Goal: Check status: Check status

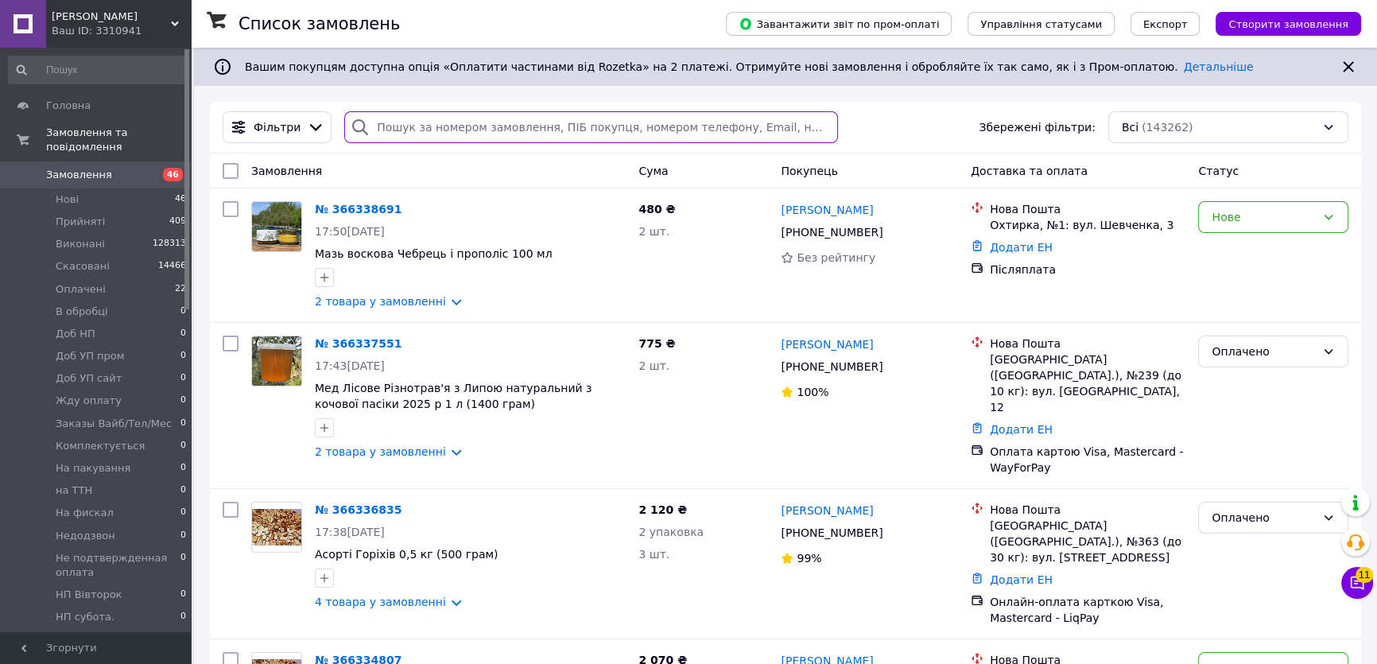
click at [406, 130] on input "search" at bounding box center [590, 127] width 493 height 32
paste input "[PHONE_NUMBER]"
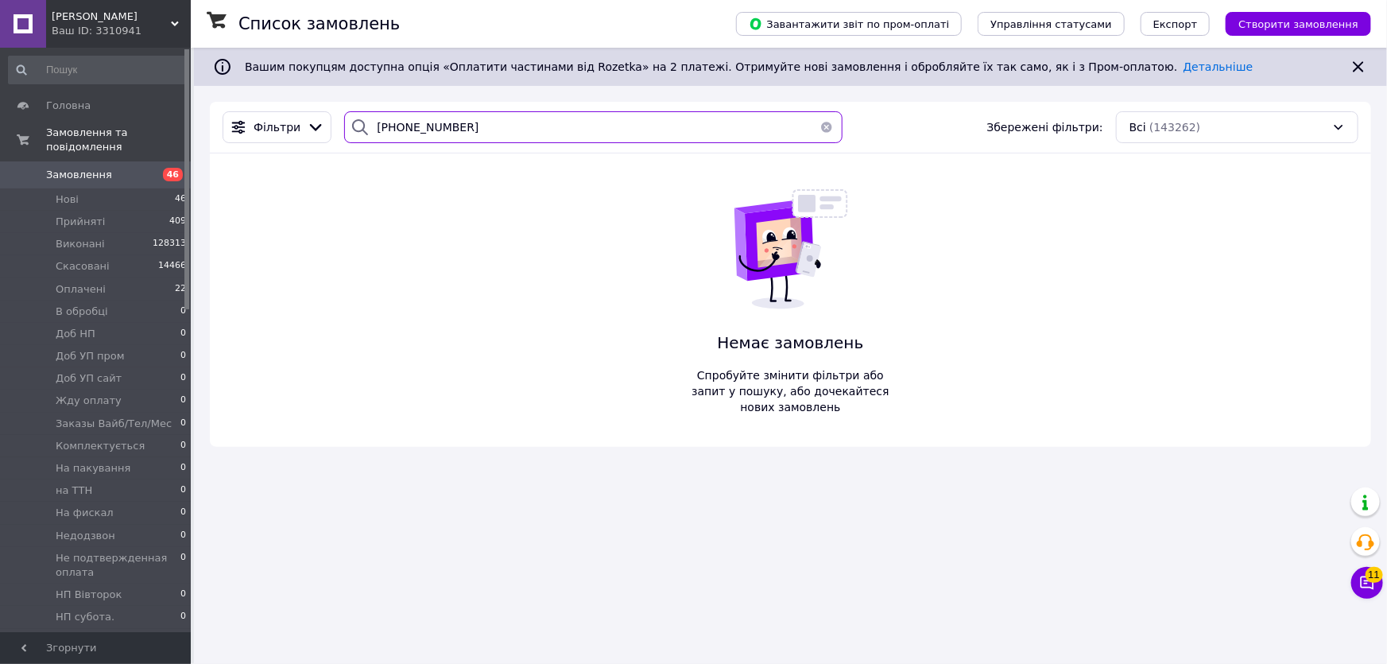
drag, startPoint x: 459, startPoint y: 133, endPoint x: 368, endPoint y: 126, distance: 90.8
click at [368, 126] on div "[PHONE_NUMBER]" at bounding box center [593, 127] width 498 height 32
paste input "737678722"
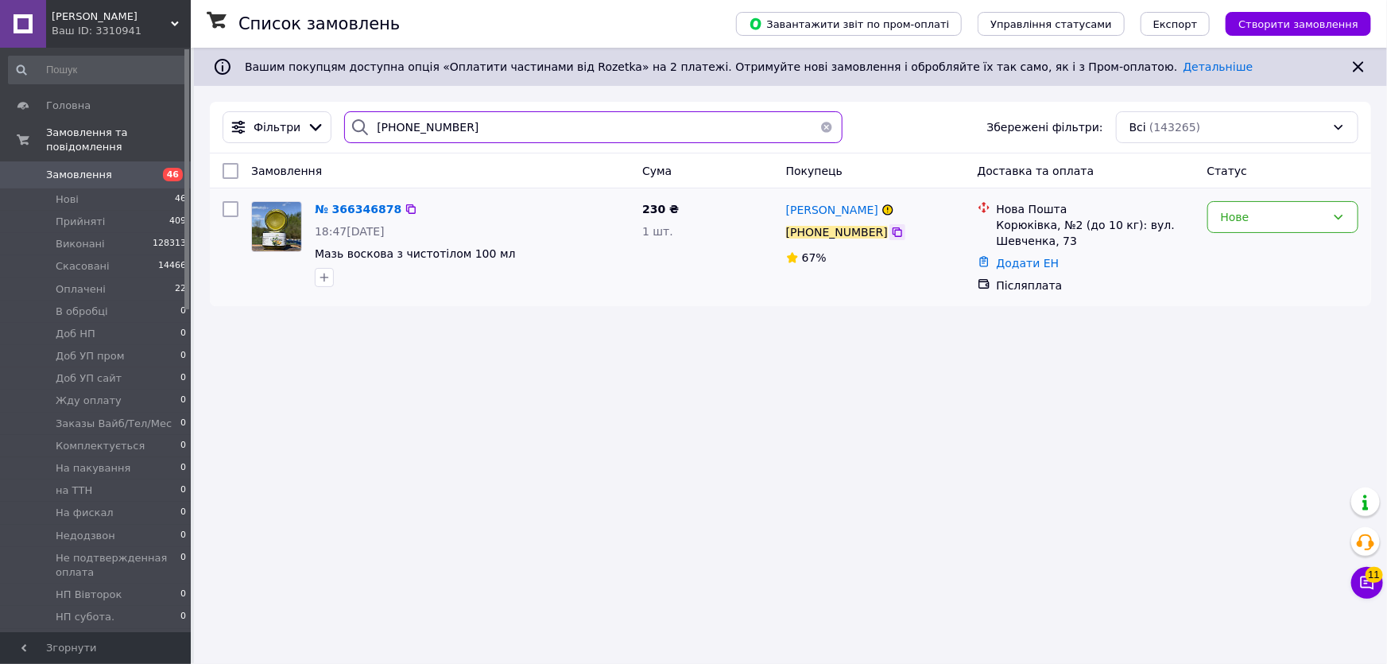
type input "[PHONE_NUMBER]"
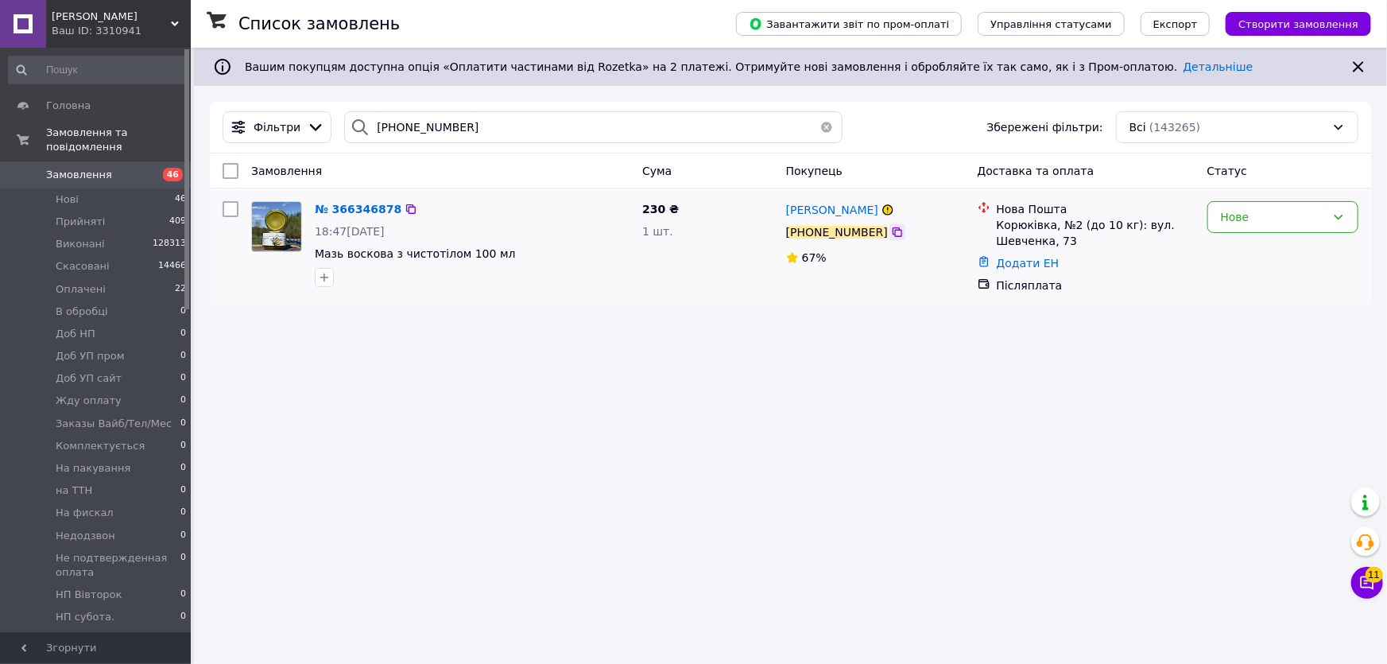
click at [891, 235] on icon at bounding box center [897, 232] width 13 height 13
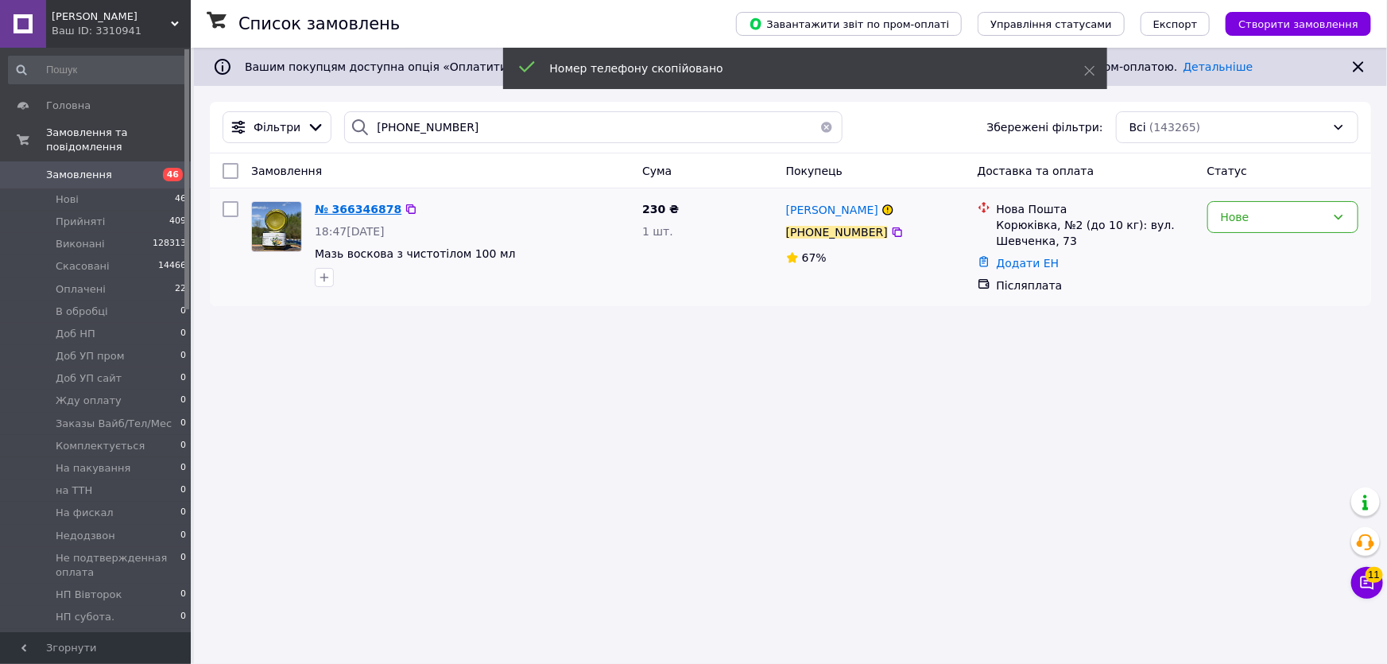
click at [375, 207] on span "№ 366346878" at bounding box center [358, 209] width 87 height 13
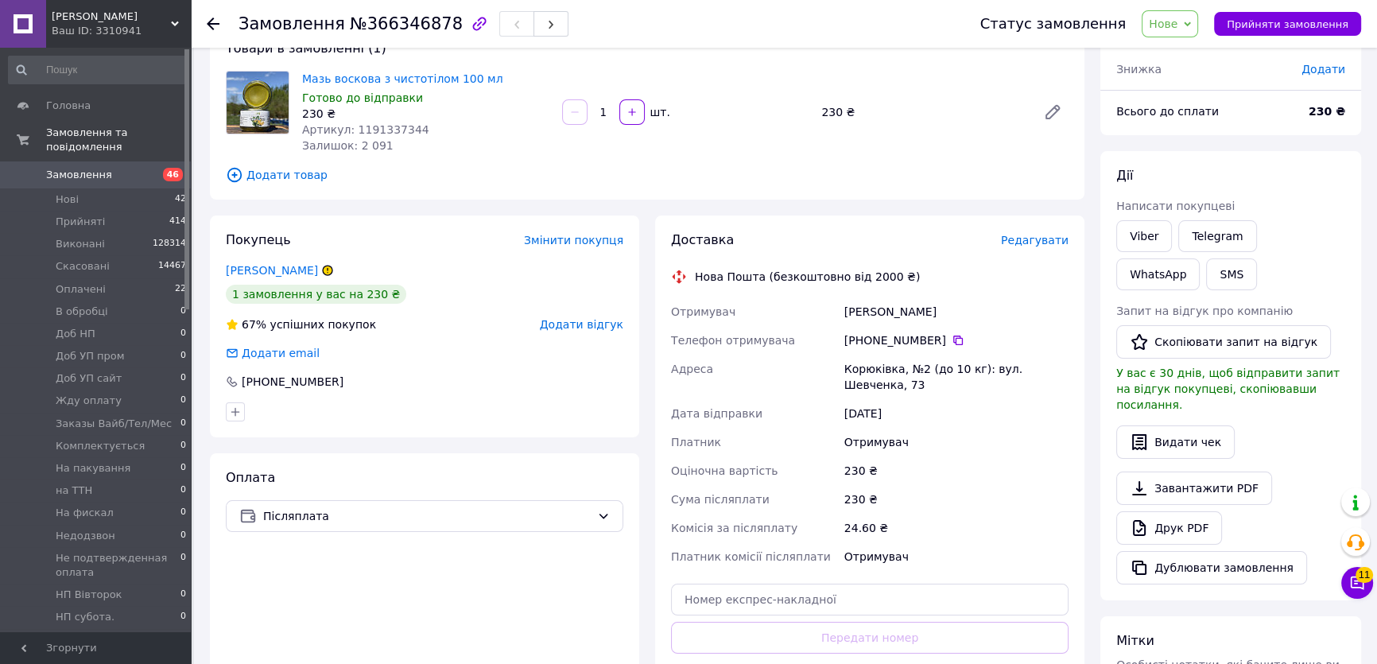
scroll to position [72, 0]
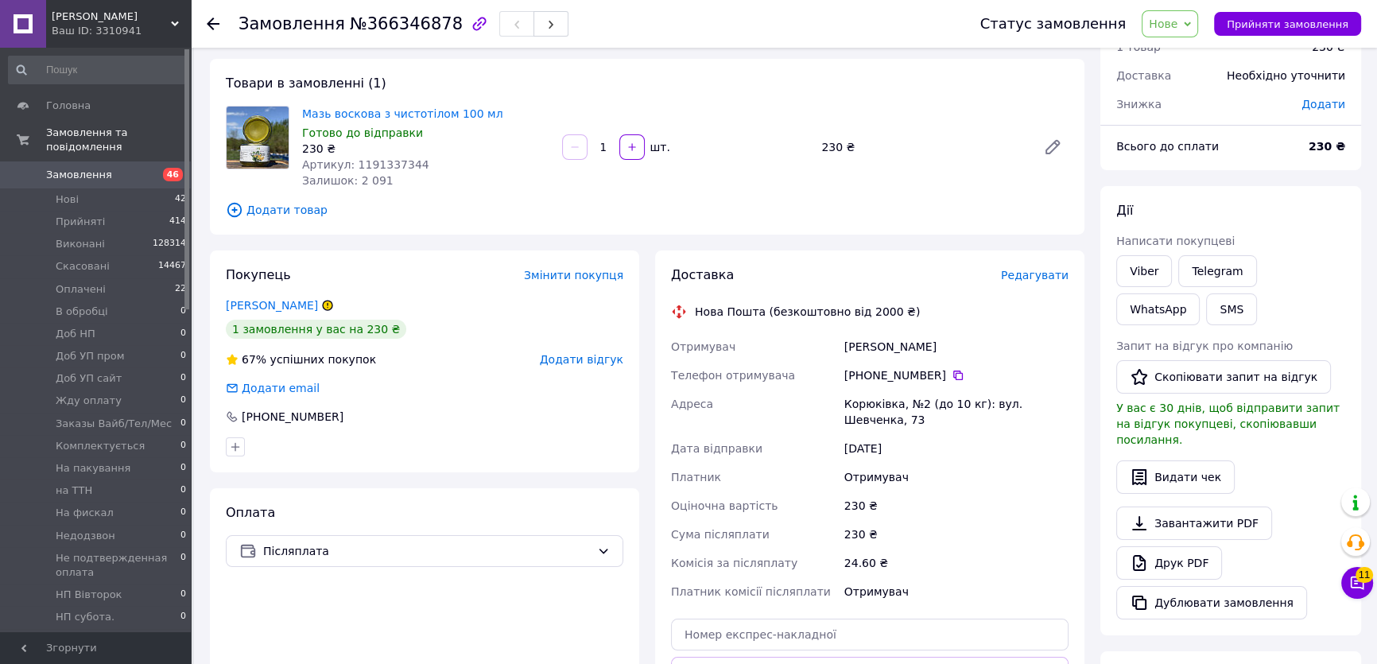
click at [409, 25] on span "№366346878" at bounding box center [406, 23] width 113 height 19
copy span "366346878"
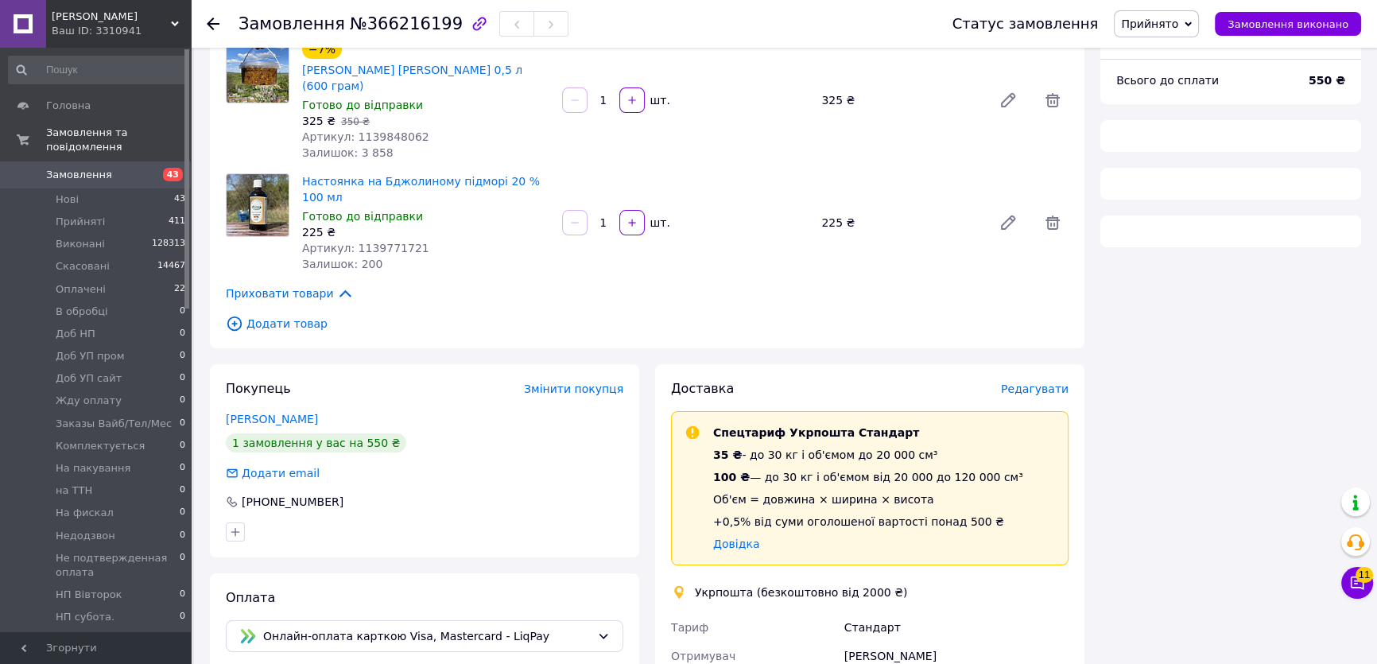
scroll to position [278, 0]
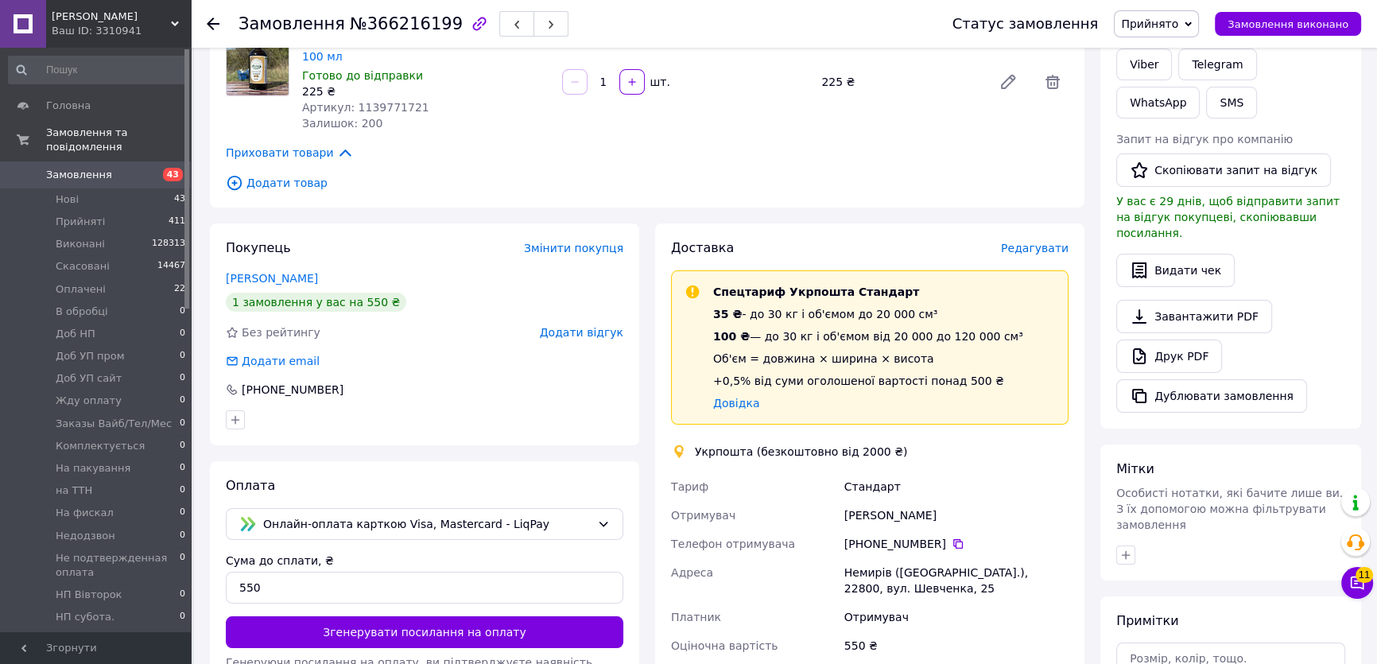
click at [525, 478] on div "Оплата Онлайн-оплата карткою Visa, Mastercard - LiqPay Сума до сплати, ₴ 550 Зг…" at bounding box center [424, 645] width 429 height 368
click at [529, 515] on span "Онлайн-оплата карткою Visa, Mastercard - LiqPay" at bounding box center [426, 523] width 327 height 17
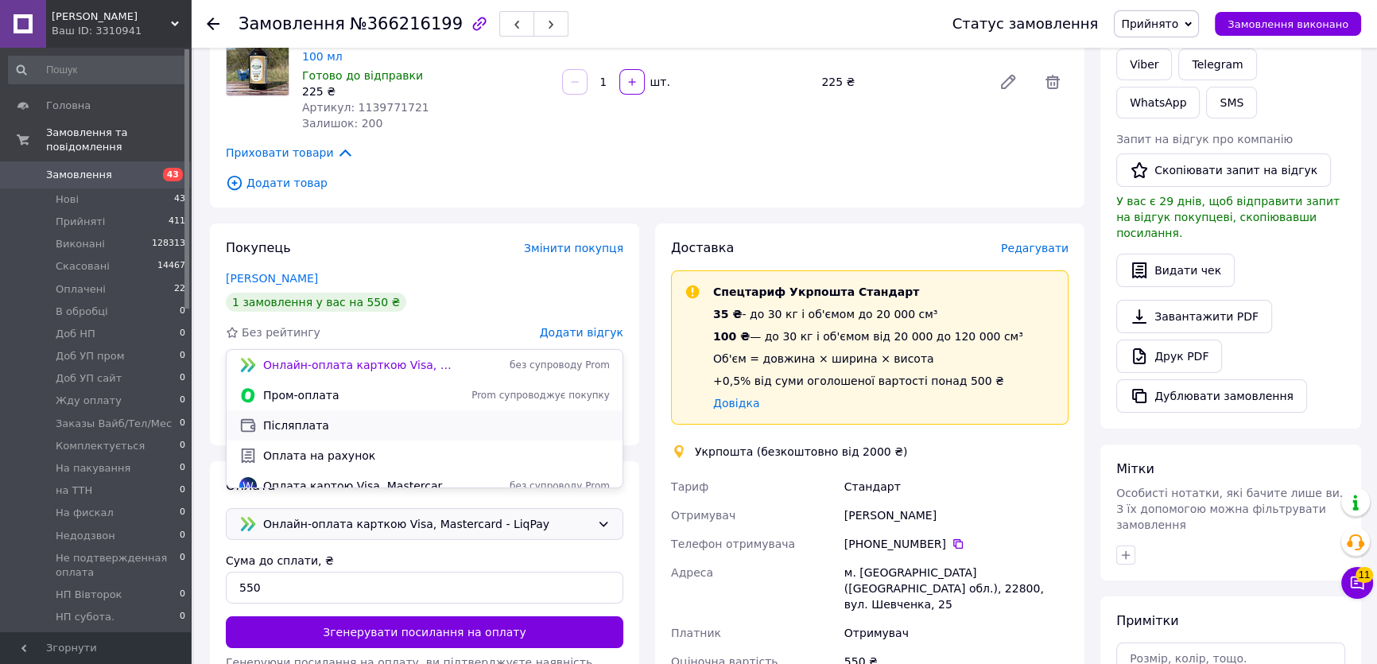
click at [381, 428] on span "Післяплата" at bounding box center [436, 425] width 347 height 16
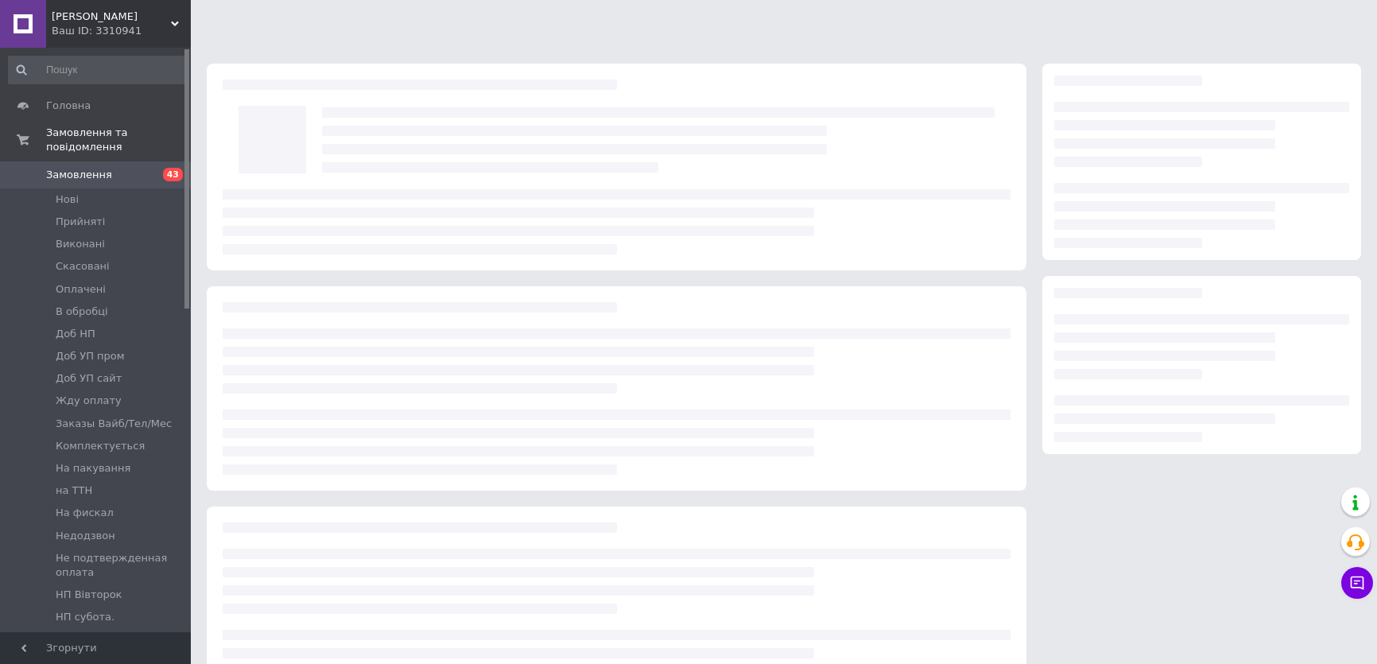
scroll to position [62, 0]
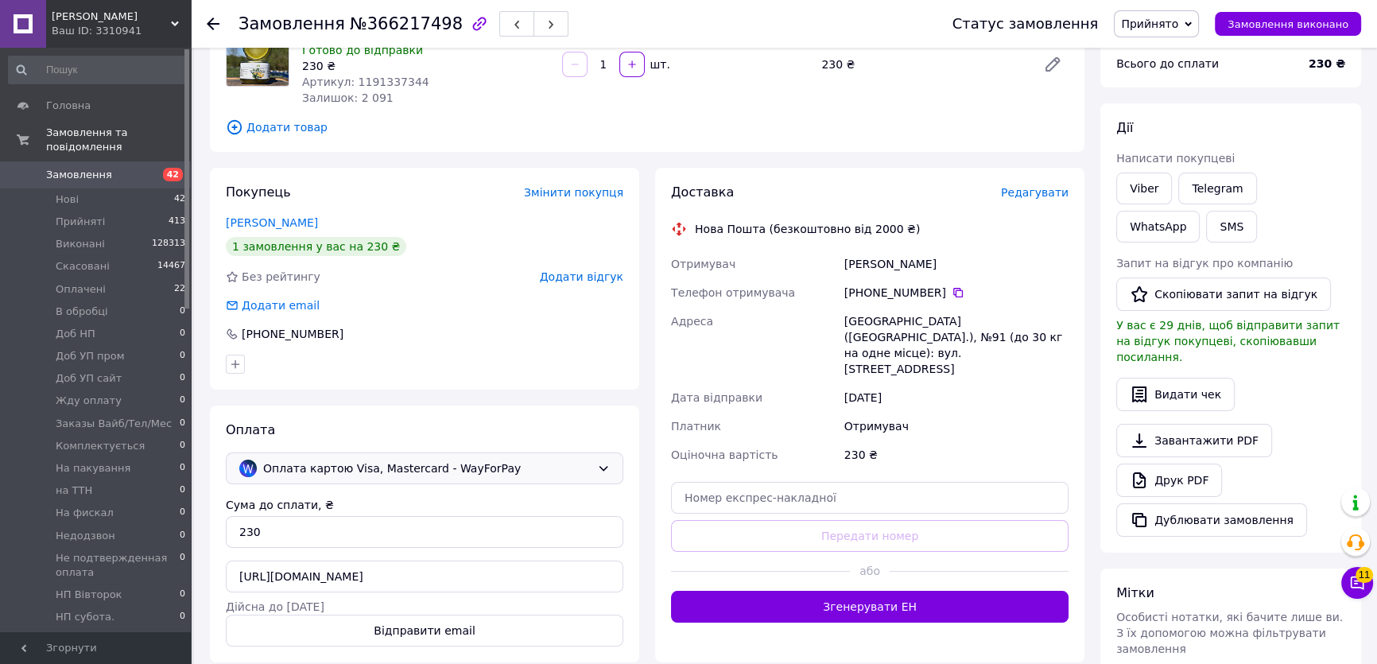
scroll to position [331, 0]
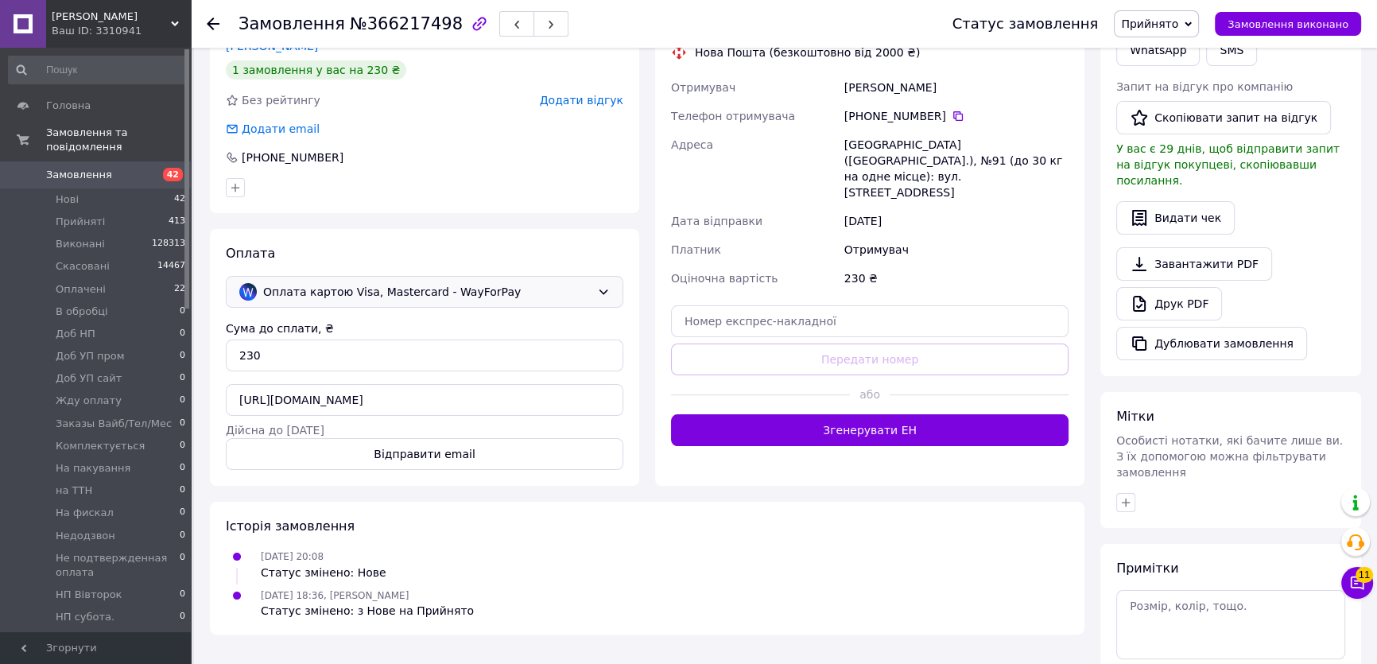
click at [437, 302] on div "Оплата картою Visa, Mastercard - WayForPay" at bounding box center [424, 292] width 397 height 32
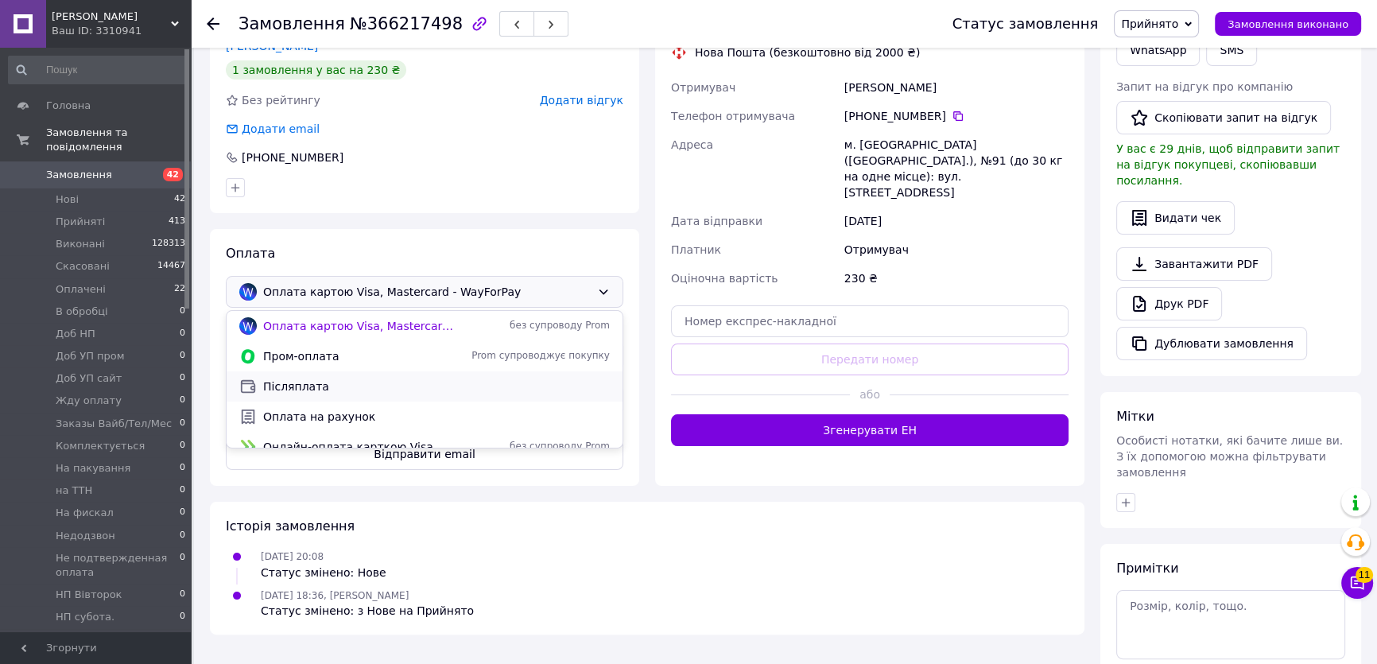
click at [329, 385] on span "Післяплата" at bounding box center [436, 386] width 347 height 16
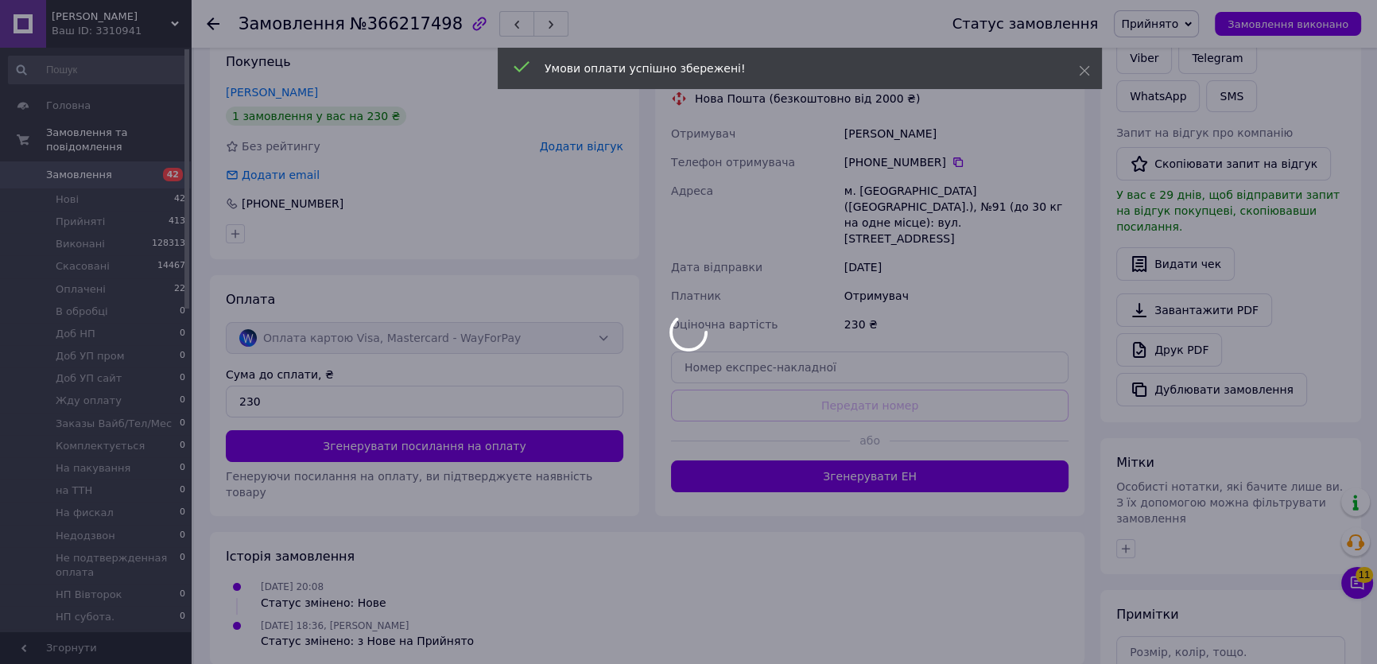
scroll to position [258, 0]
